Goal: Navigation & Orientation: Find specific page/section

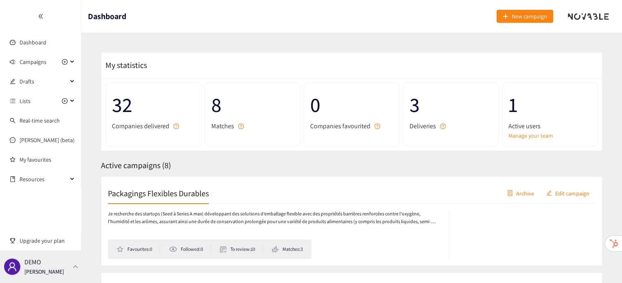
click at [77, 269] on div "DEMO [PERSON_NAME]" at bounding box center [40, 267] width 81 height 33
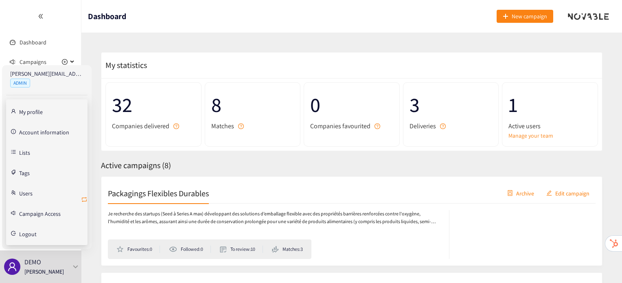
click at [82, 198] on icon "retweet" at bounding box center [84, 199] width 7 height 7
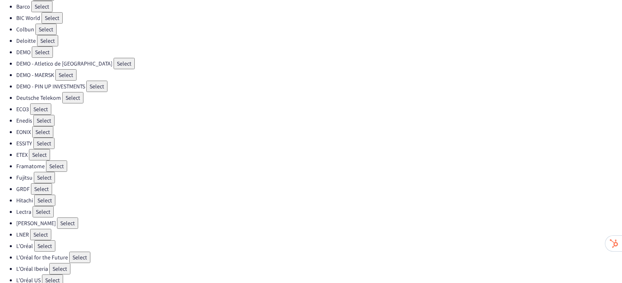
scroll to position [71, 0]
click at [51, 173] on button "Select" at bounding box center [44, 176] width 21 height 11
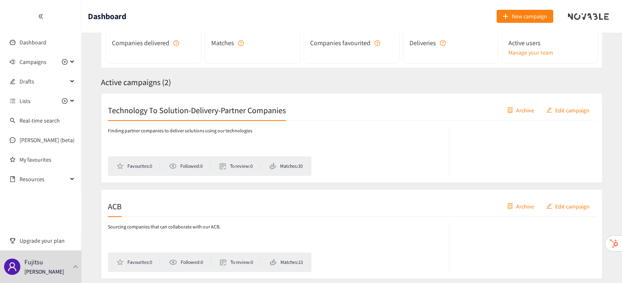
scroll to position [114, 0]
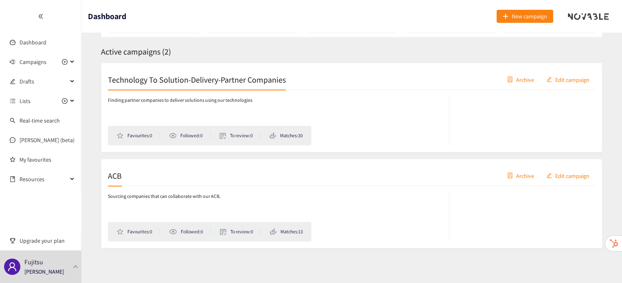
click at [122, 174] on div "ACB Archive Edit campaign" at bounding box center [352, 176] width 488 height 20
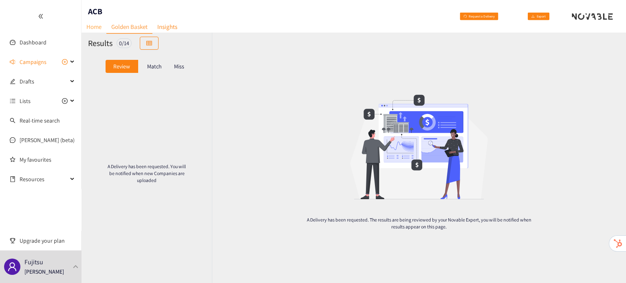
click at [100, 26] on link "Home" at bounding box center [93, 26] width 25 height 13
